Goal: Task Accomplishment & Management: Use online tool/utility

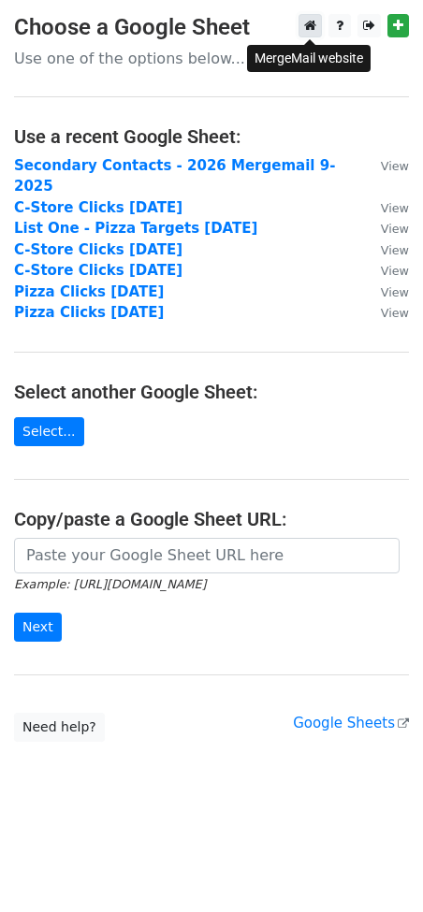
click at [305, 22] on icon at bounding box center [310, 25] width 12 height 13
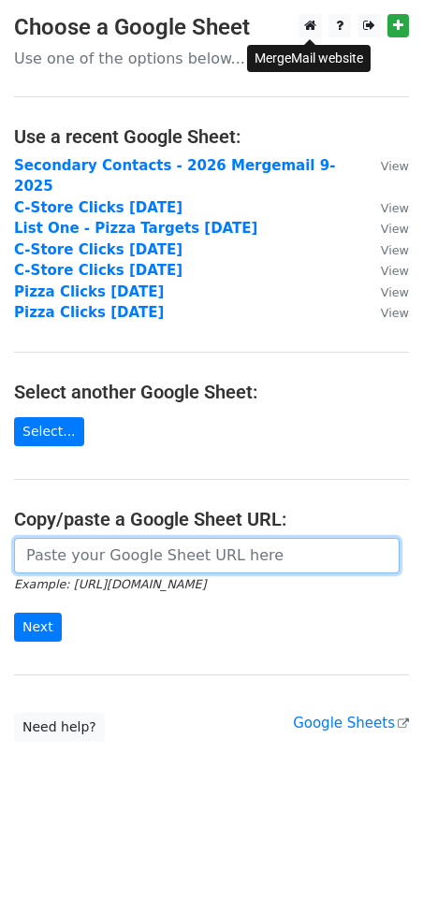
click at [108, 540] on input "url" at bounding box center [206, 556] width 385 height 36
click at [36, 538] on input "url" at bounding box center [206, 556] width 385 height 36
paste input "https://docs.google.com/spreadsheets/d/1wX9DqaBlFj7qCgSexNArBQFm-OJfUtXdlaN6A2x…"
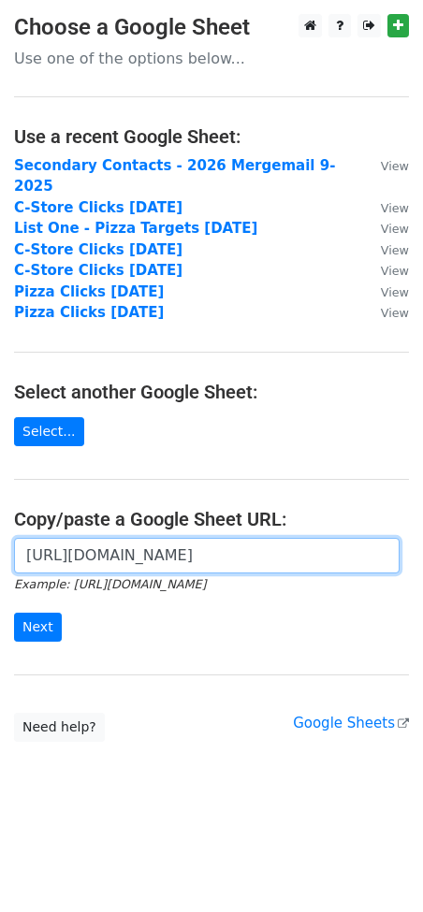
scroll to position [0, 397]
type input "https://docs.google.com/spreadsheets/d/1wX9DqaBlFj7qCgSexNArBQFm-OJfUtXdlaN6A2x…"
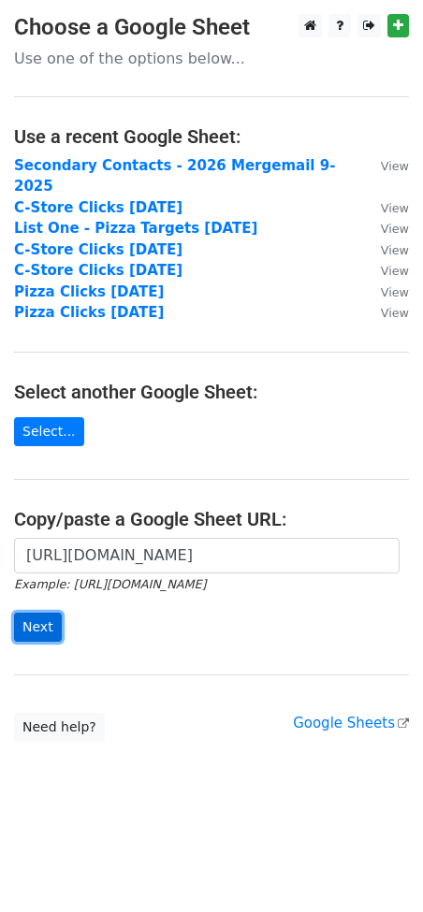
scroll to position [0, 0]
click at [22, 613] on input "Next" at bounding box center [38, 627] width 48 height 29
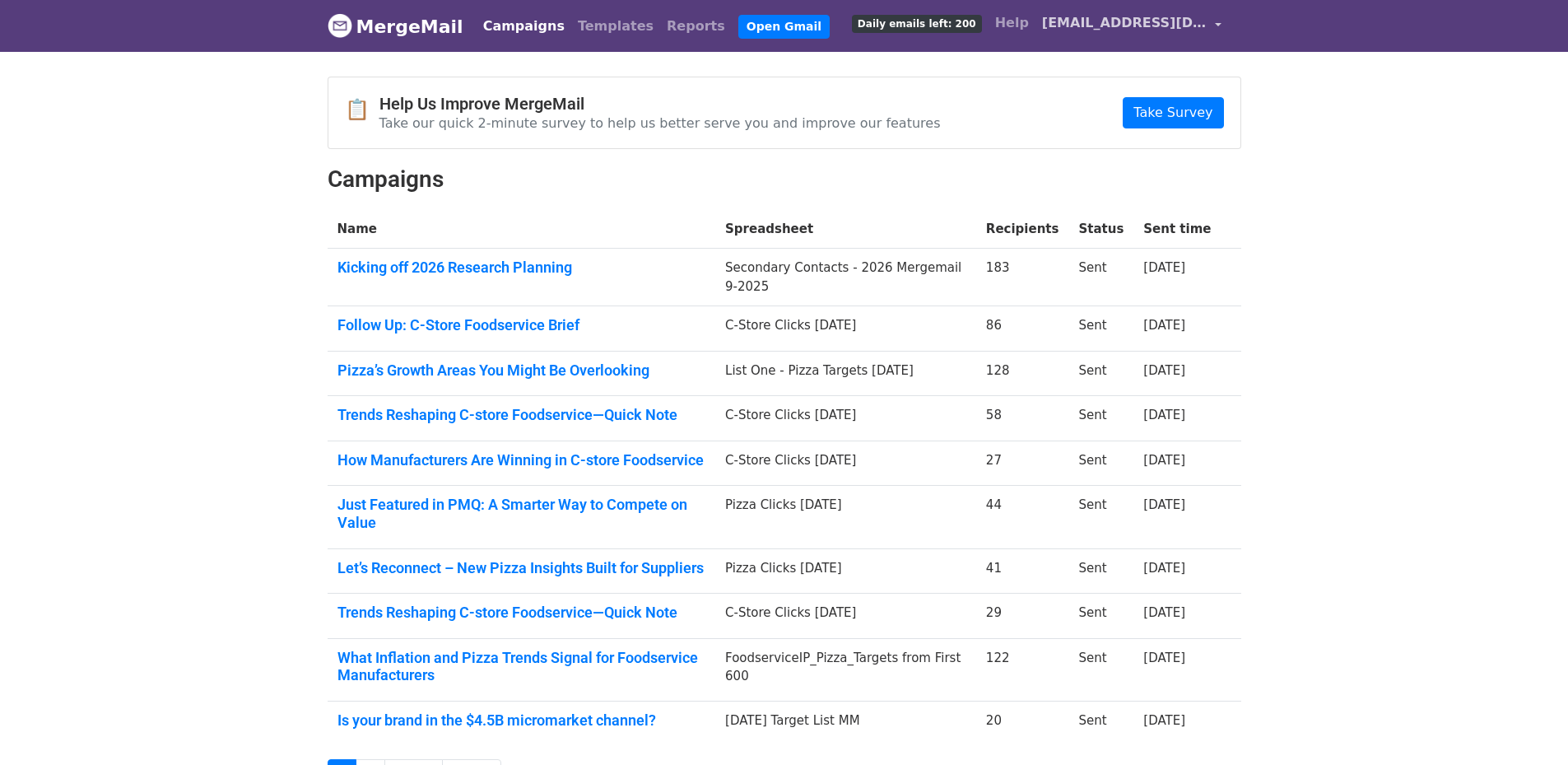
click at [1140, 23] on span "[EMAIL_ADDRESS][DOMAIN_NAME]" at bounding box center [1124, 23] width 165 height 19
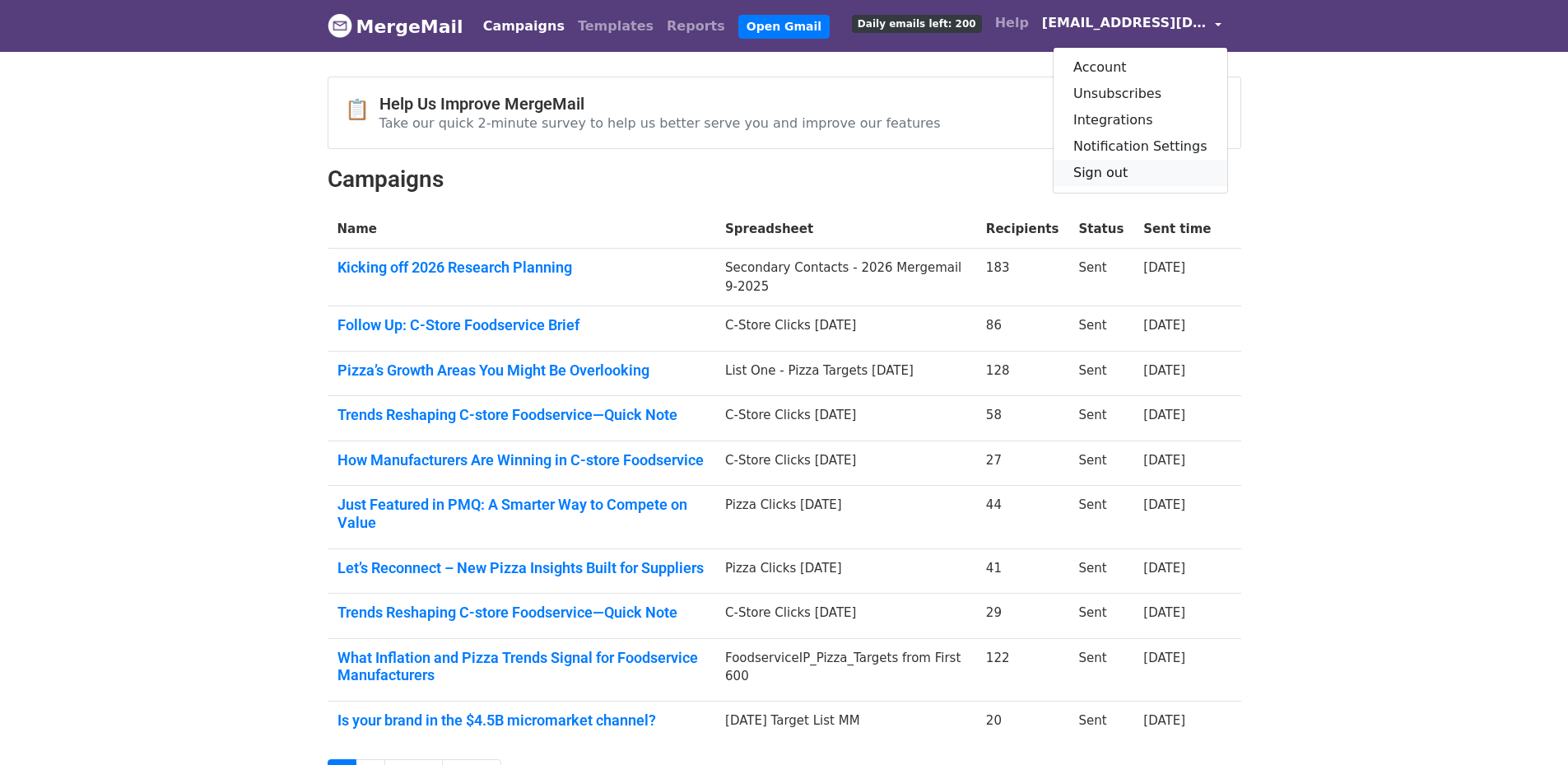
click at [1124, 164] on link "Sign out" at bounding box center [1140, 173] width 173 height 26
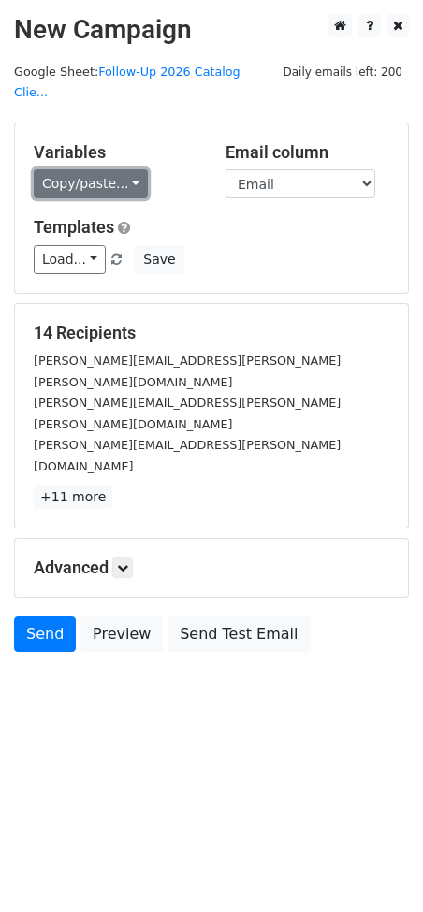
click at [108, 169] on link "Copy/paste..." at bounding box center [91, 183] width 114 height 29
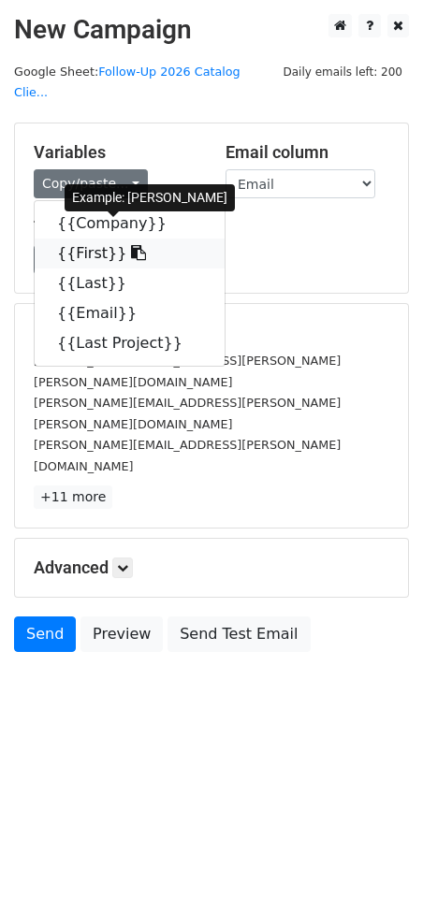
click at [80, 238] on link "{{First}}" at bounding box center [130, 253] width 190 height 30
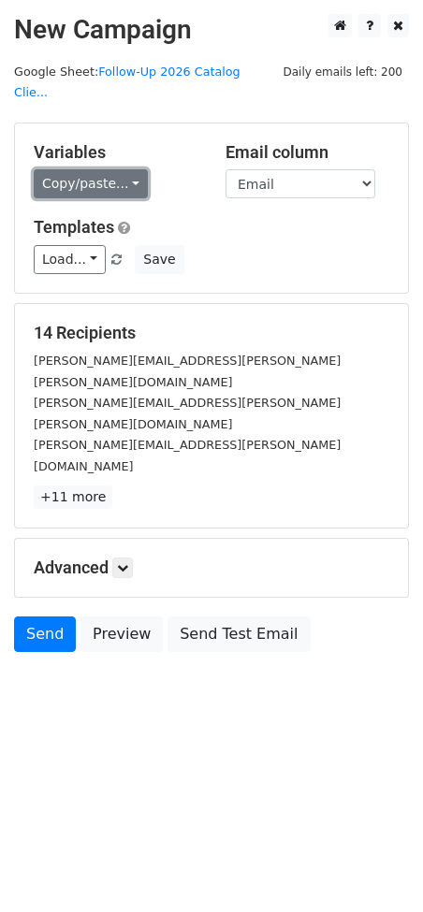
click at [103, 169] on link "Copy/paste..." at bounding box center [91, 183] width 114 height 29
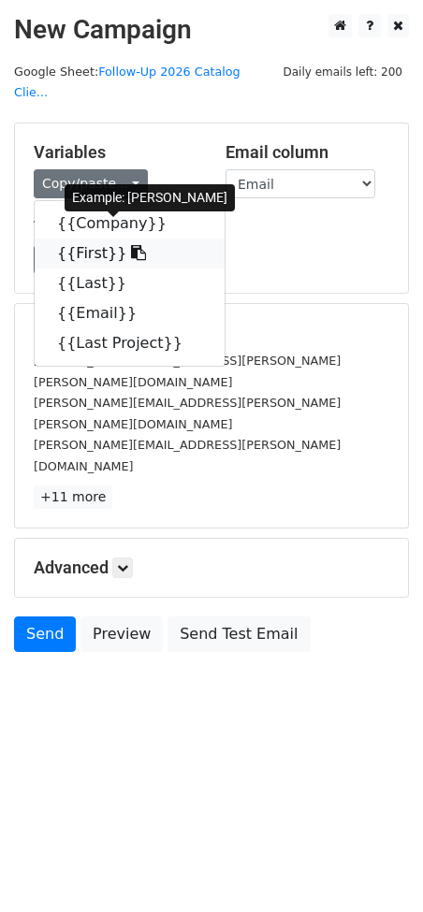
click at [79, 238] on link "{{First}}" at bounding box center [130, 253] width 190 height 30
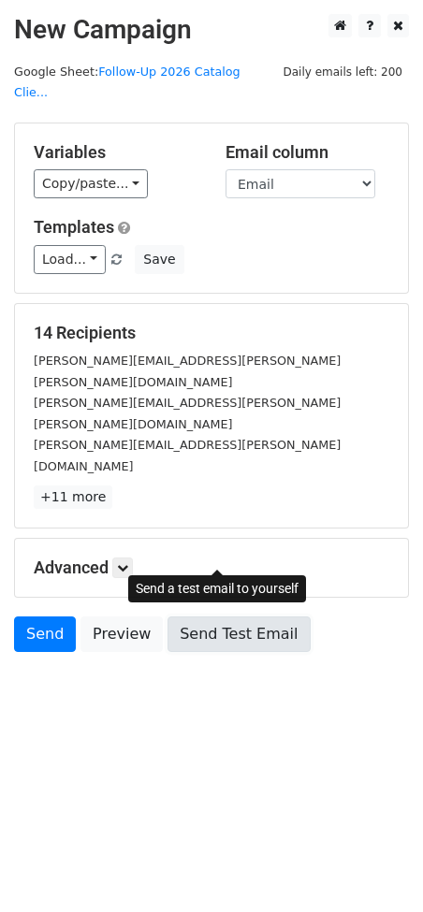
click at [201, 616] on link "Send Test Email" at bounding box center [238, 634] width 142 height 36
